Goal: Transaction & Acquisition: Purchase product/service

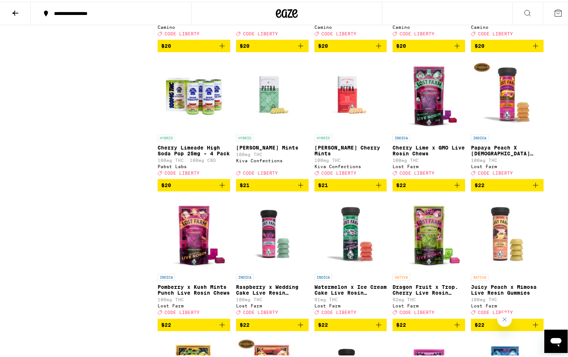
scroll to position [1725, 0]
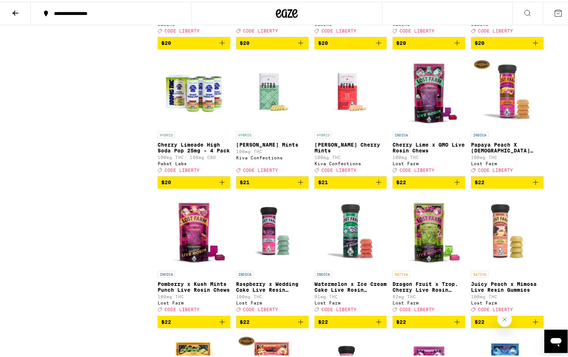
click at [453, 185] on icon "Add to bag" at bounding box center [457, 180] width 9 height 9
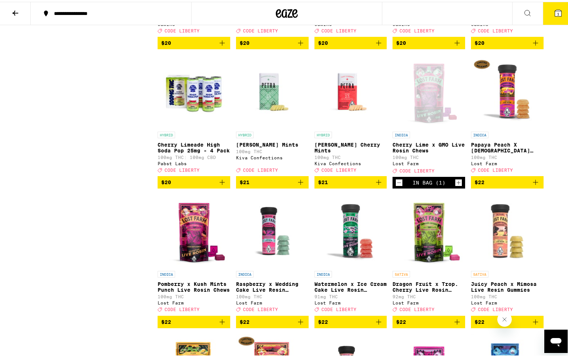
scroll to position [1748, 0]
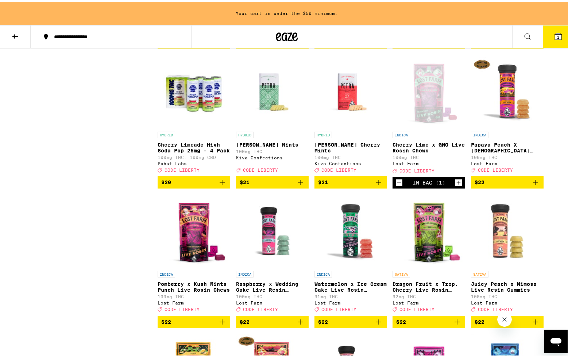
click at [456, 185] on icon "Increment" at bounding box center [458, 180] width 7 height 9
click at [457, 185] on icon "Increment" at bounding box center [458, 180] width 7 height 9
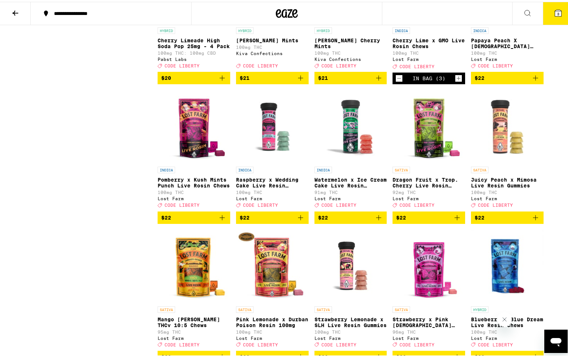
scroll to position [1832, 0]
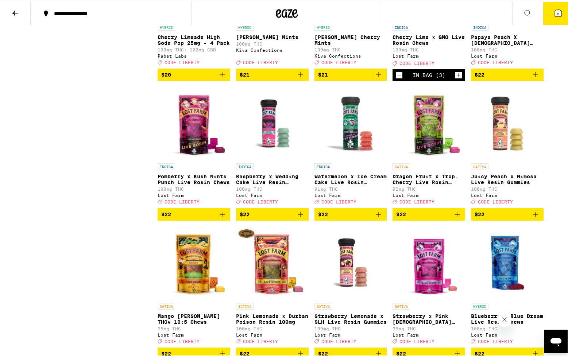
click at [453, 217] on icon "Add to bag" at bounding box center [457, 212] width 9 height 9
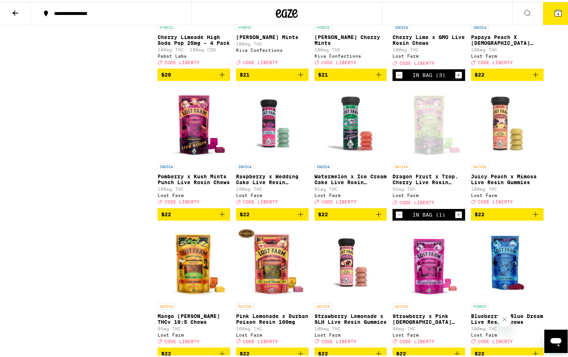
click at [455, 217] on icon "Increment" at bounding box center [458, 213] width 7 height 9
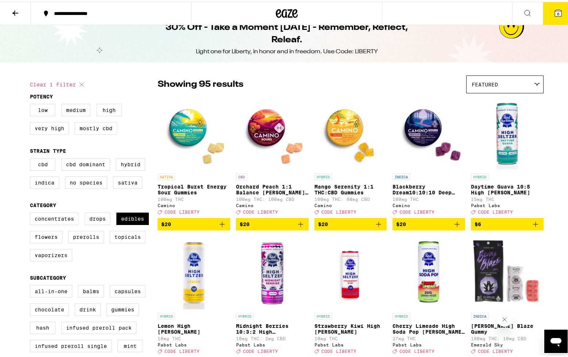
scroll to position [0, 0]
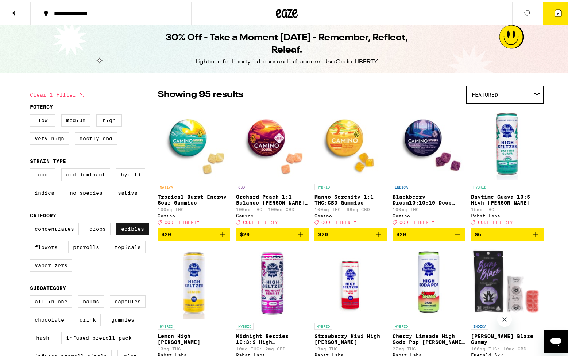
click at [136, 229] on label "Edibles" at bounding box center [132, 227] width 32 height 12
click at [32, 222] on input "Edibles" at bounding box center [31, 222] width 0 height 0
checkbox input "false"
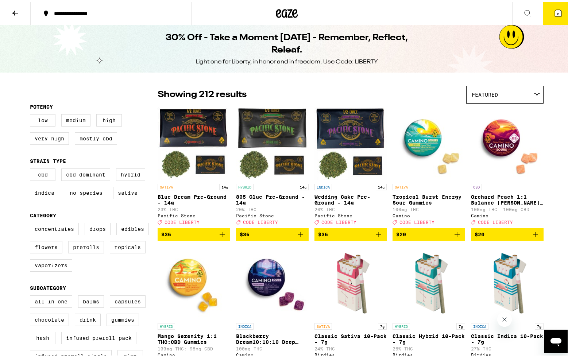
click at [90, 251] on label "Prerolls" at bounding box center [86, 245] width 36 height 12
click at [32, 222] on input "Prerolls" at bounding box center [31, 222] width 0 height 0
checkbox input "true"
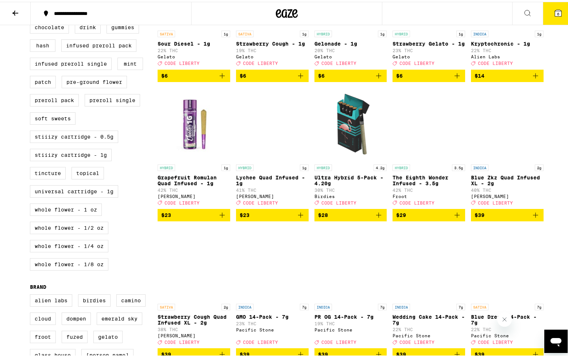
scroll to position [295, 0]
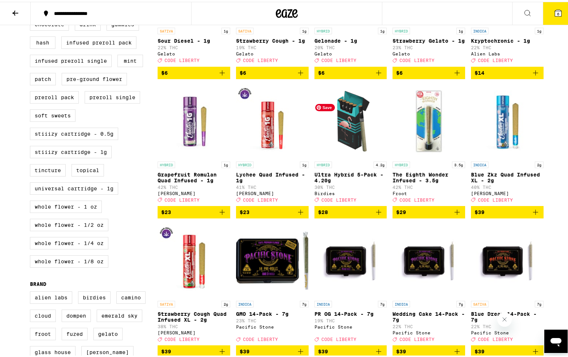
click at [360, 140] on img "Open page for Ultra Hybrid 5-Pack - 4.20g from Birdies" at bounding box center [350, 119] width 73 height 73
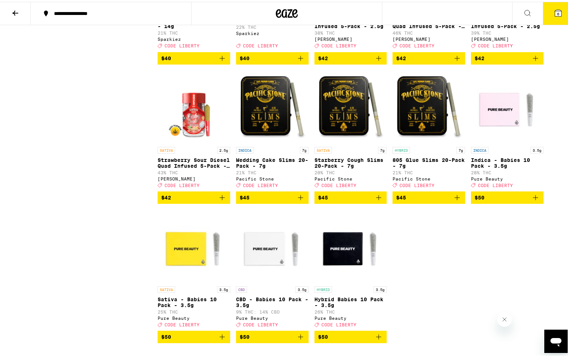
scroll to position [866, 0]
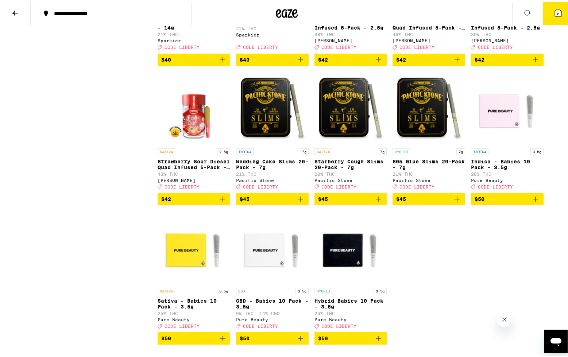
click at [534, 202] on icon "Add to bag" at bounding box center [535, 197] width 9 height 9
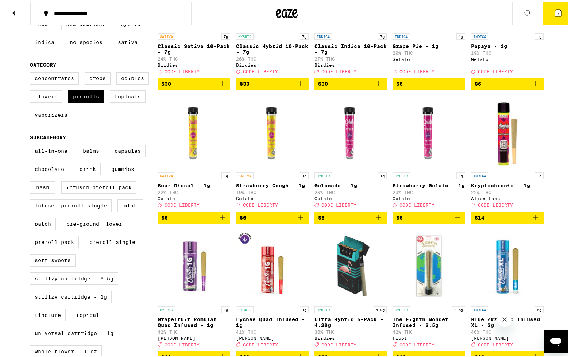
scroll to position [0, 0]
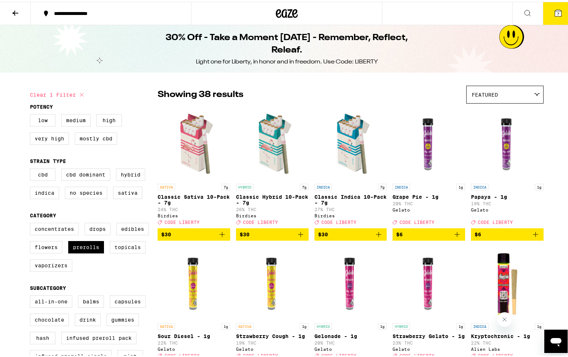
drag, startPoint x: 553, startPoint y: 17, endPoint x: 549, endPoint y: 19, distance: 4.3
click at [553, 18] on button "7" at bounding box center [558, 11] width 31 height 23
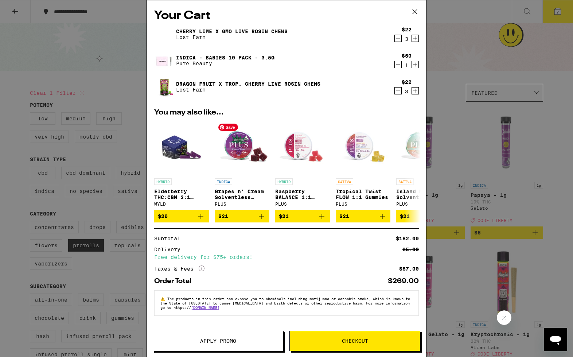
click at [217, 343] on span "Apply Promo" at bounding box center [218, 340] width 36 height 5
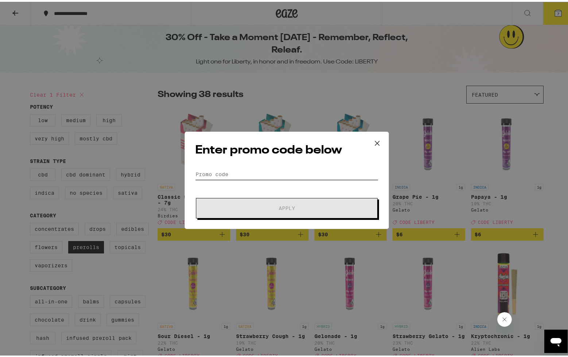
click at [260, 175] on input "Promo Code" at bounding box center [286, 172] width 183 height 11
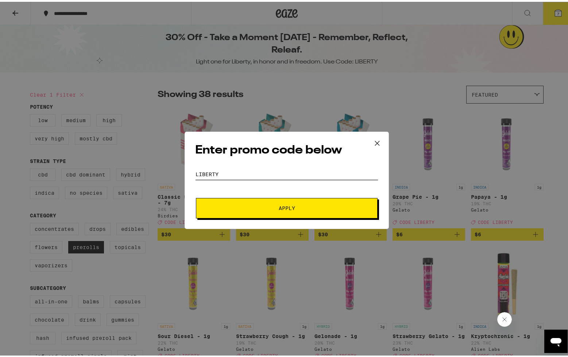
type input "LIBERTY"
click at [244, 207] on span "Apply" at bounding box center [286, 206] width 131 height 5
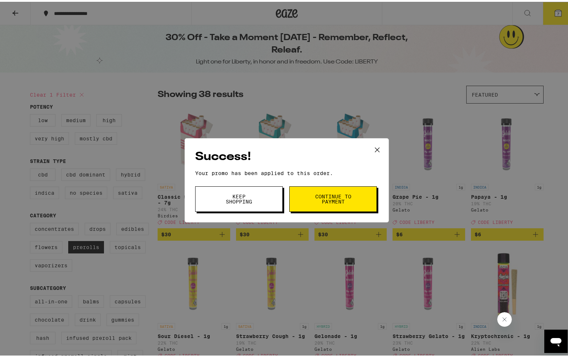
click at [324, 205] on button "Continue to payment" at bounding box center [333, 198] width 88 height 26
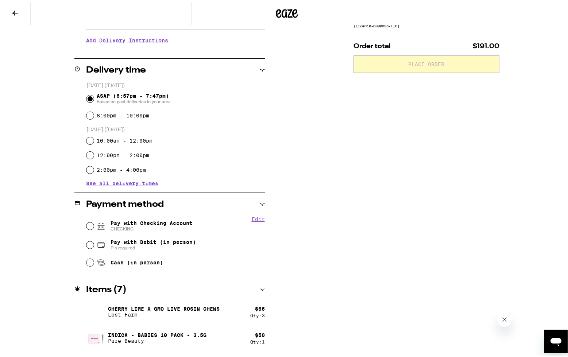
scroll to position [156, 0]
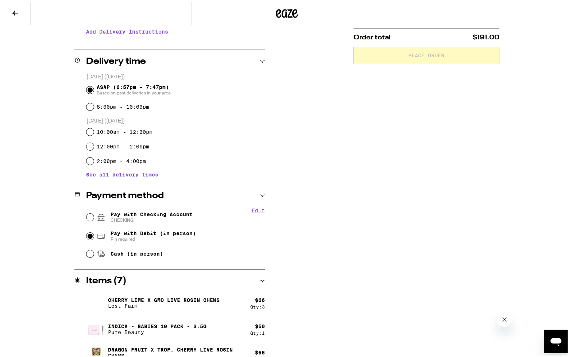
click at [88, 236] on input "Pay with Debit (in person) Pin required" at bounding box center [89, 234] width 7 height 7
radio input "true"
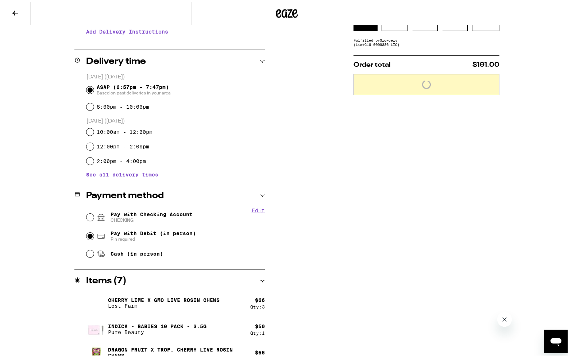
click at [434, 171] on div "Subtotal $182.00 Delivery $5.00 Free delivery for $75+ orders! Taxes & Fees Mor…" at bounding box center [426, 152] width 146 height 438
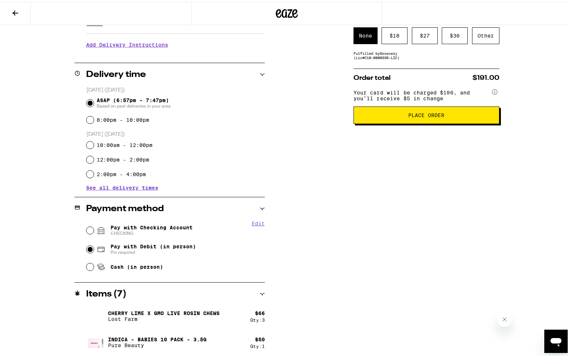
scroll to position [169, 0]
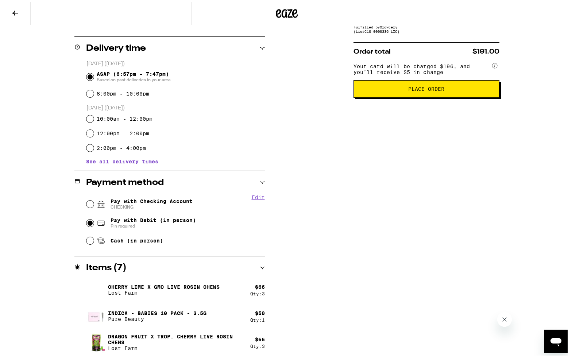
click at [425, 96] on button "Place Order" at bounding box center [426, 87] width 146 height 18
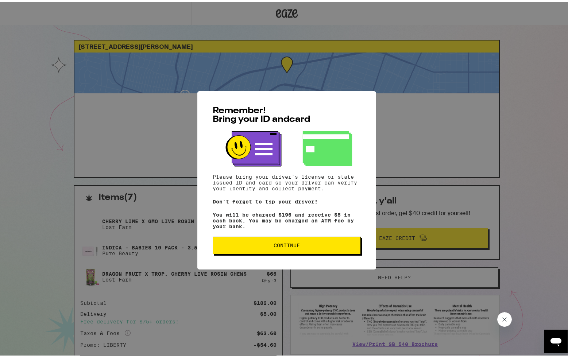
click at [330, 252] on button "Continue" at bounding box center [287, 244] width 148 height 18
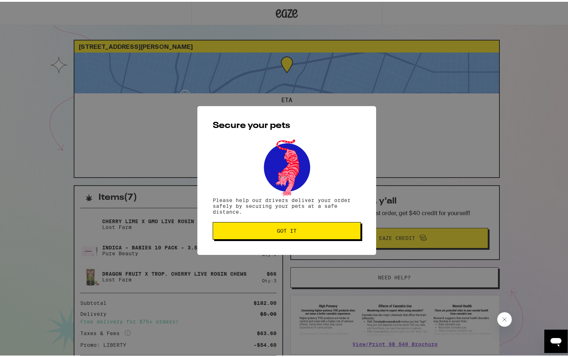
click at [299, 228] on button "Got it" at bounding box center [287, 229] width 148 height 18
